Goal: Task Accomplishment & Management: Use online tool/utility

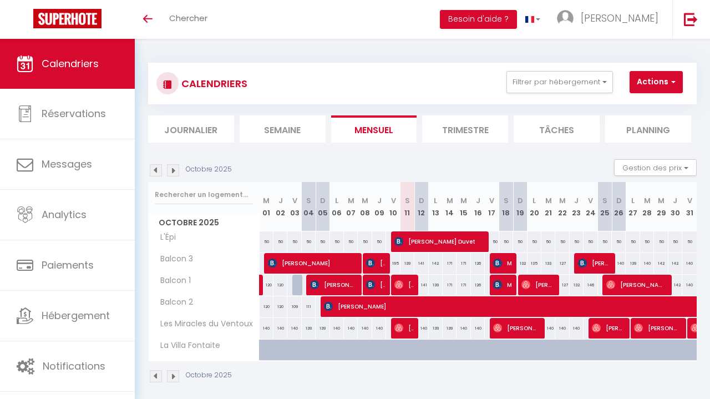
click at [346, 264] on span "[PERSON_NAME]" at bounding box center [312, 262] width 88 height 21
select select "OK"
select select "KO"
select select "0"
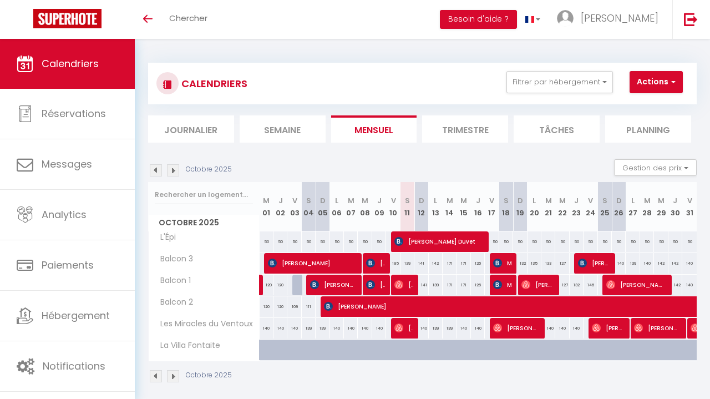
select select "1"
select select
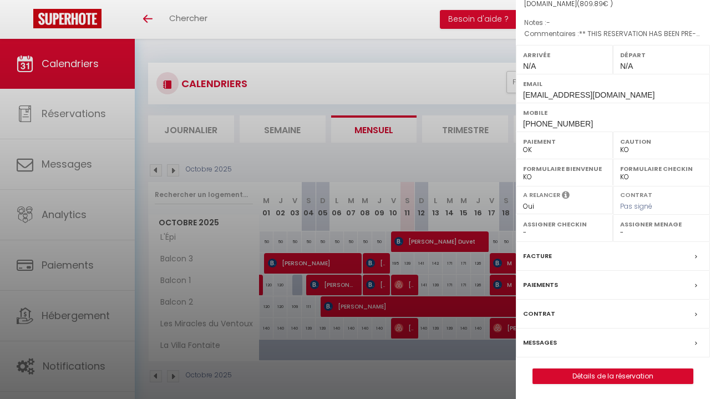
scroll to position [115, 0]
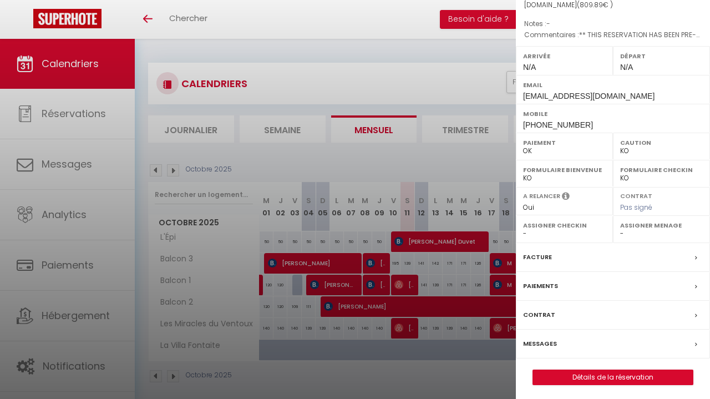
click at [573, 259] on div "Facture" at bounding box center [613, 257] width 194 height 29
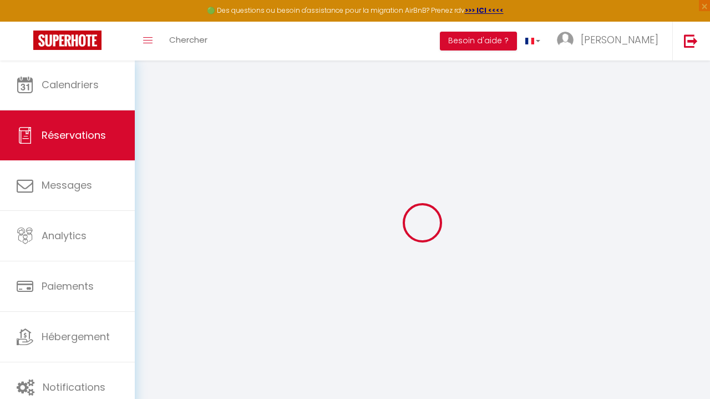
select select "cleaning"
select select "taxes"
select select
checkbox input "false"
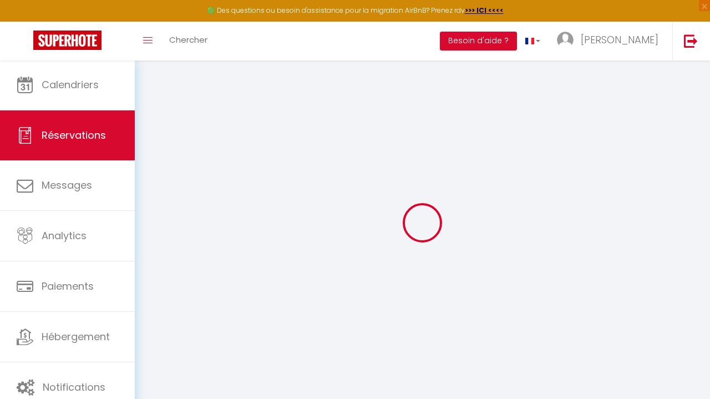
select select
checkbox input "false"
type textarea "** THIS RESERVATION HAS BEEN PRE-PAID ** This guest has requested a receipt for…"
select select
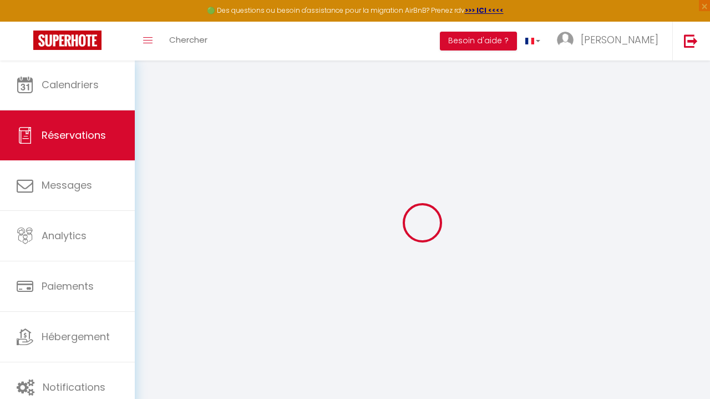
select select
checkbox input "false"
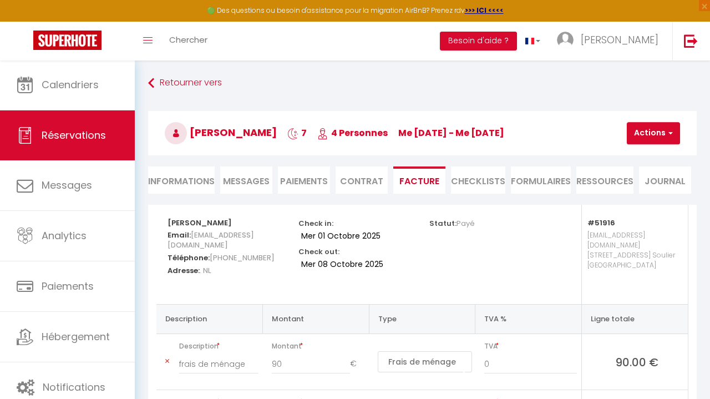
click at [652, 135] on button "Actions" at bounding box center [653, 133] width 53 height 22
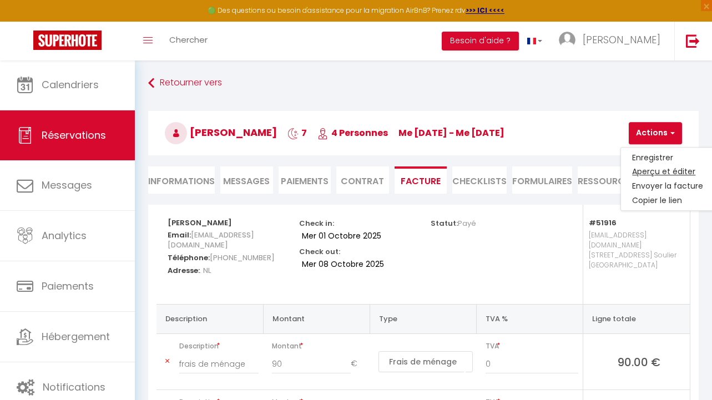
click at [659, 172] on link "Aperçu et éditer" at bounding box center [667, 172] width 93 height 14
click at [58, 49] on img at bounding box center [67, 40] width 68 height 19
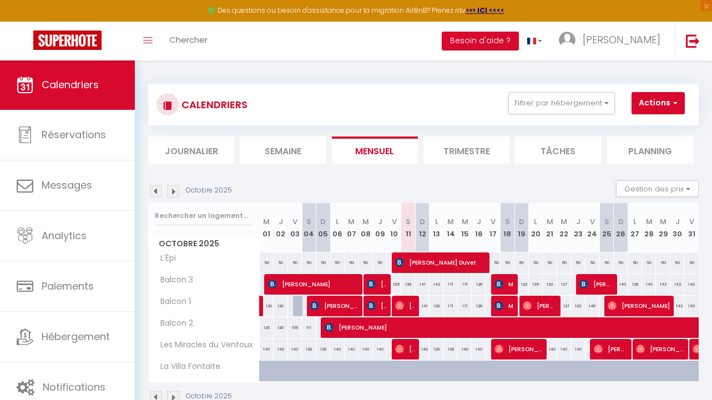
click at [520, 356] on span "[PERSON_NAME]" at bounding box center [518, 348] width 48 height 21
select select "OK"
select select "0"
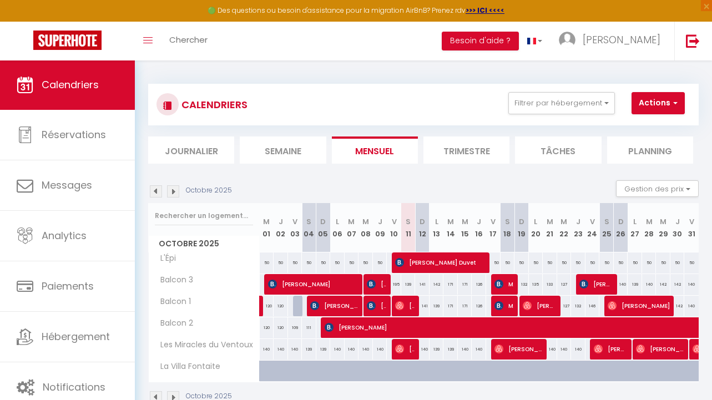
select select "1"
select select
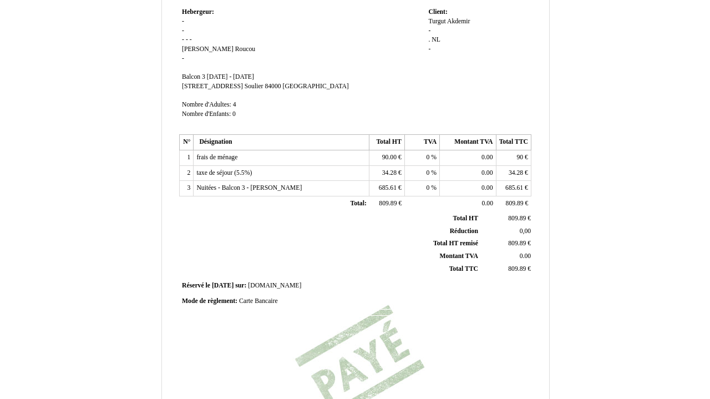
scroll to position [61, 0]
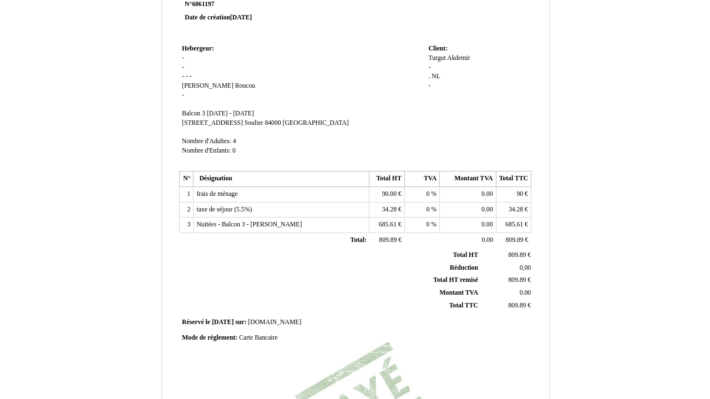
click at [190, 187] on td "1" at bounding box center [187, 195] width 14 height 16
click at [187, 187] on td "1" at bounding box center [187, 195] width 14 height 16
click at [393, 191] on span "90.00" at bounding box center [389, 193] width 14 height 7
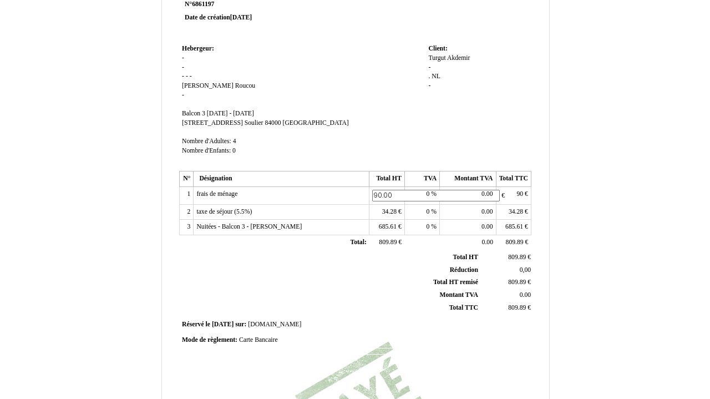
click at [187, 190] on td "1" at bounding box center [187, 196] width 14 height 18
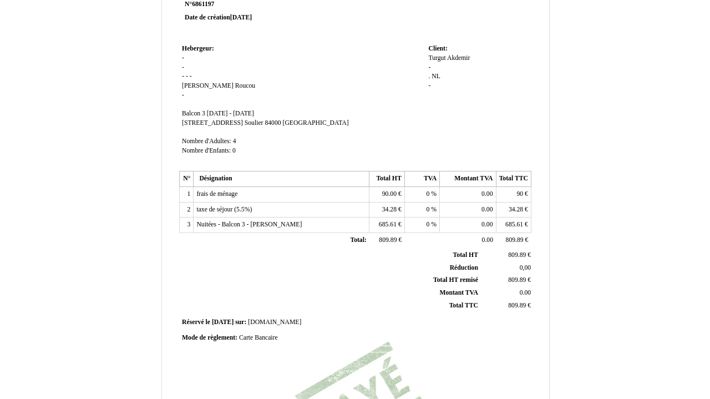
click at [190, 190] on td "1" at bounding box center [187, 195] width 14 height 16
click at [287, 179] on th "Désignation" at bounding box center [282, 179] width 176 height 16
click at [285, 189] on td "frais de ménage frais de ménage" at bounding box center [282, 195] width 176 height 16
click at [266, 187] on td "frais de ménage frais de ménage" at bounding box center [282, 195] width 176 height 16
click at [224, 190] on span "frais de ménage" at bounding box center [216, 193] width 41 height 7
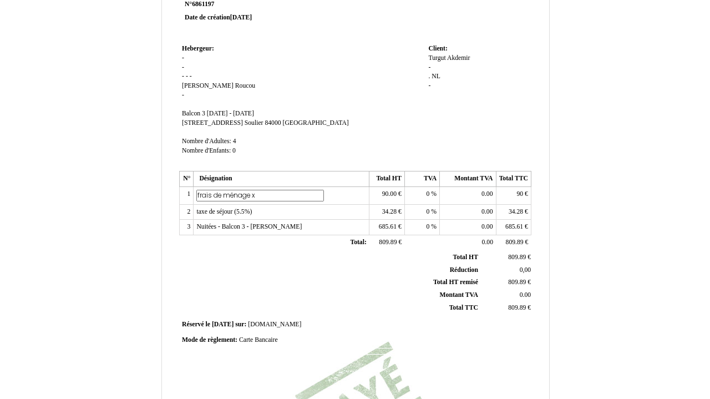
type input "frais de ménage x2"
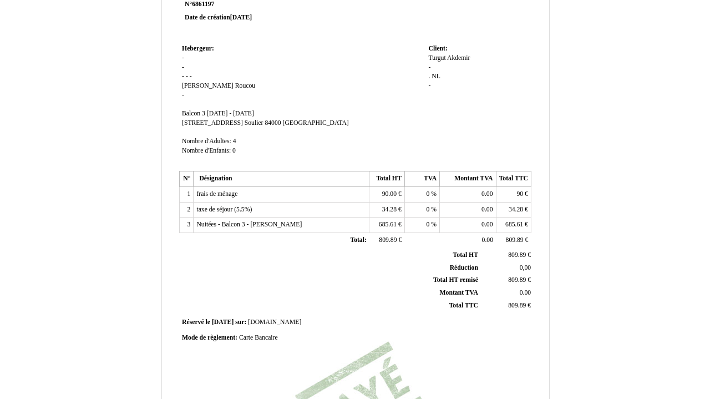
click at [275, 217] on td "Nuitées - Balcon 3 - Turgut Akdemir Nuitées - Balcon 3 - Turgut Akdemir" at bounding box center [282, 225] width 176 height 16
click at [296, 145] on td "Hebergeur: Hebergeur: - - - - - Nicolas Nicolas Roucou Roucou - SIRET Balcon 3 …" at bounding box center [302, 105] width 246 height 126
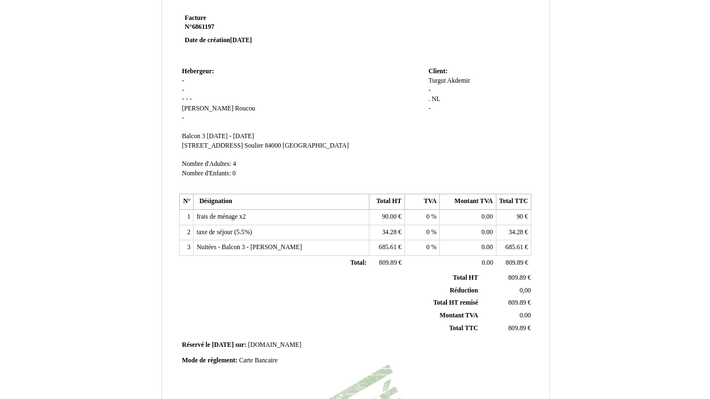
scroll to position [37, 0]
click at [254, 134] on span "me 01 octobre 2025 - me 08 octobre 2025" at bounding box center [230, 137] width 47 height 7
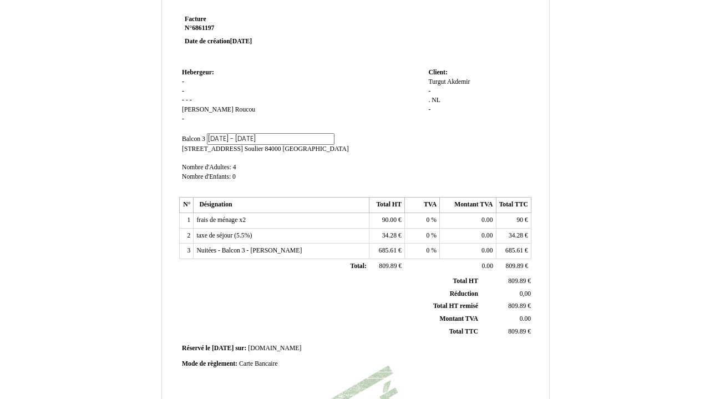
click at [279, 135] on input "me 01 octobre 2025 - me 08 octobre 2025" at bounding box center [271, 139] width 128 height 12
click at [293, 134] on input "me 01 octobre 2025 - ve 08 octobre 2025" at bounding box center [271, 139] width 128 height 12
click at [296, 134] on input "me 01 octobre 2025 - ve 08 octobre 2025" at bounding box center [271, 139] width 128 height 12
type input "me 01 octobre 2025 - ve 10 octobre 2025"
click at [353, 146] on td "Hebergeur: Hebergeur: - - - - - Nicolas Nicolas Roucou Roucou - SIRET Balcon 3 …" at bounding box center [302, 129] width 246 height 129
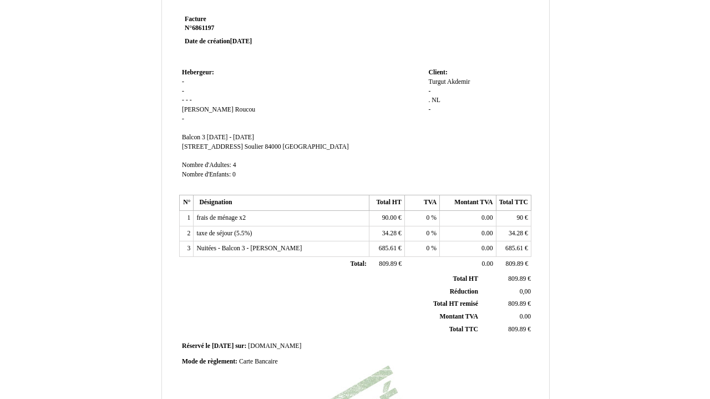
click at [436, 99] on span "NL" at bounding box center [435, 100] width 9 height 7
type input "NL 2124.26.631.B.01"
click at [461, 160] on td "Client: Client: Turgut Turgut Akdemir Akdemir - . . NL NL -" at bounding box center [477, 128] width 105 height 126
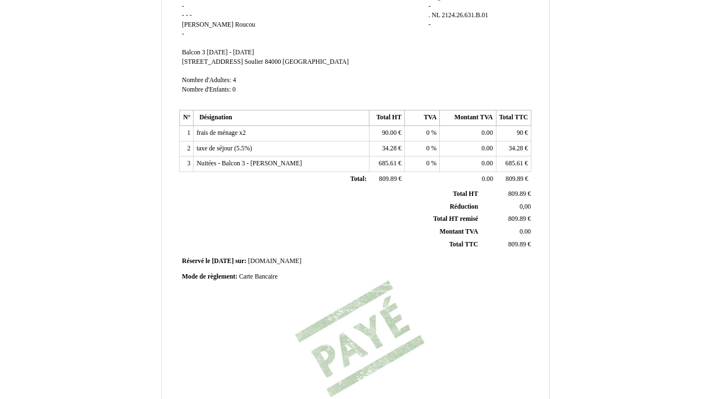
scroll to position [125, 0]
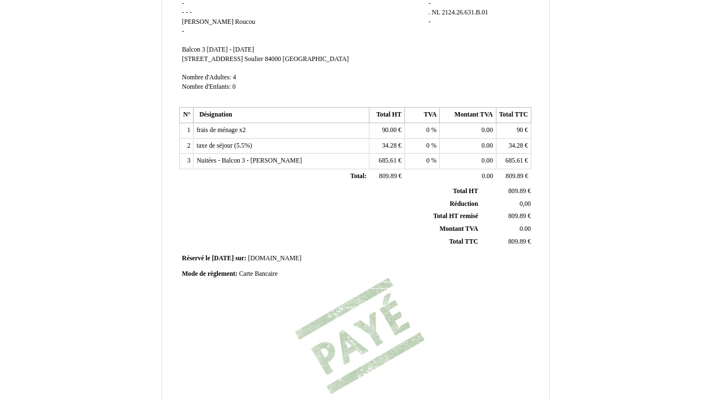
click at [520, 157] on span "685.61" at bounding box center [514, 160] width 18 height 7
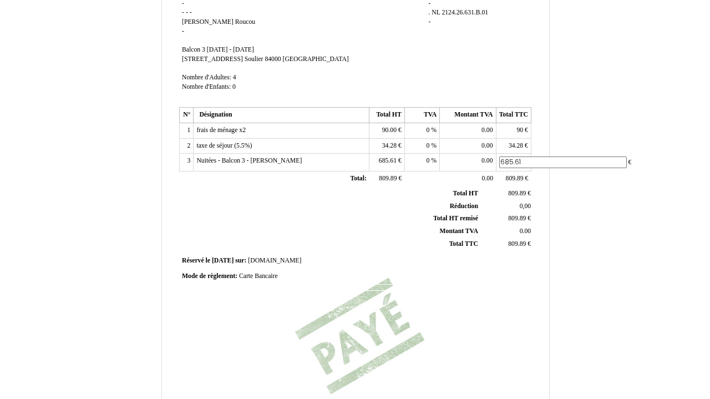
drag, startPoint x: 526, startPoint y: 156, endPoint x: 495, endPoint y: 155, distance: 31.1
click at [495, 155] on tr "3 Nuitées - Balcon 3 - Turgut Akdemir Nuitées - Balcon 3 - Turgut Akdemir 685.6…" at bounding box center [356, 163] width 352 height 18
type input "964"
click at [394, 145] on td "34.28 34.28 €" at bounding box center [386, 146] width 35 height 16
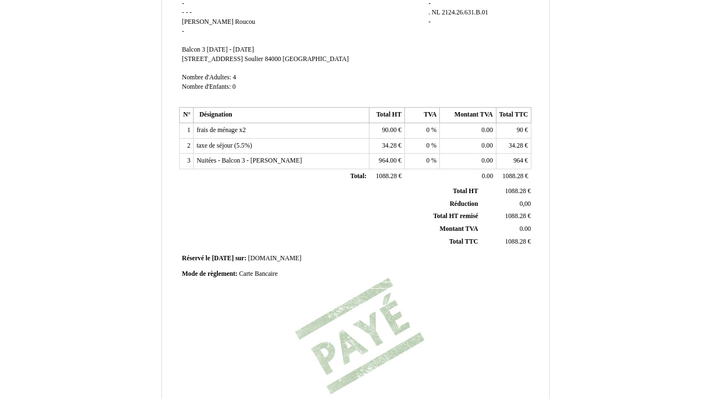
click at [393, 157] on span "964.00" at bounding box center [388, 160] width 18 height 7
click at [445, 282] on td at bounding box center [443, 285] width 176 height 6
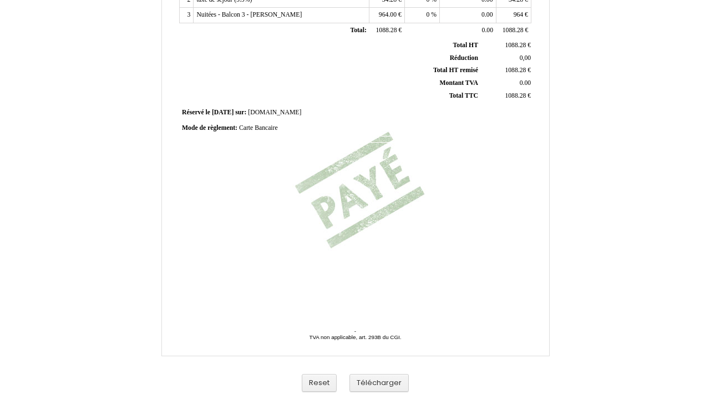
scroll to position [271, 0]
click at [383, 387] on button "Télécharger" at bounding box center [378, 383] width 59 height 18
